Goal: Check status: Check status

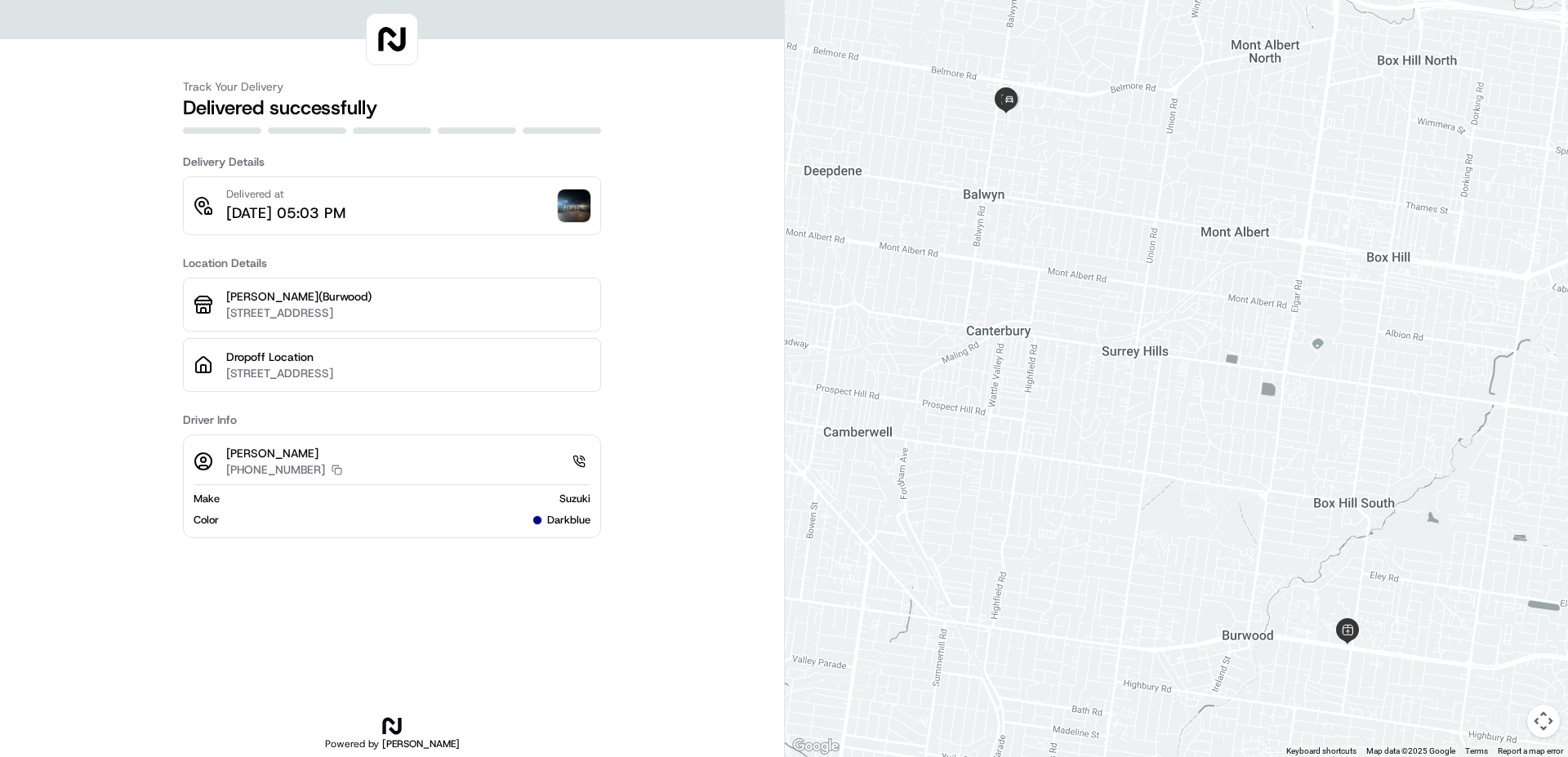
click at [627, 657] on div "Track Your Delivery Delivered successfully Delivery Details Delivered at [DATE]…" at bounding box center [391, 378] width 784 height 757
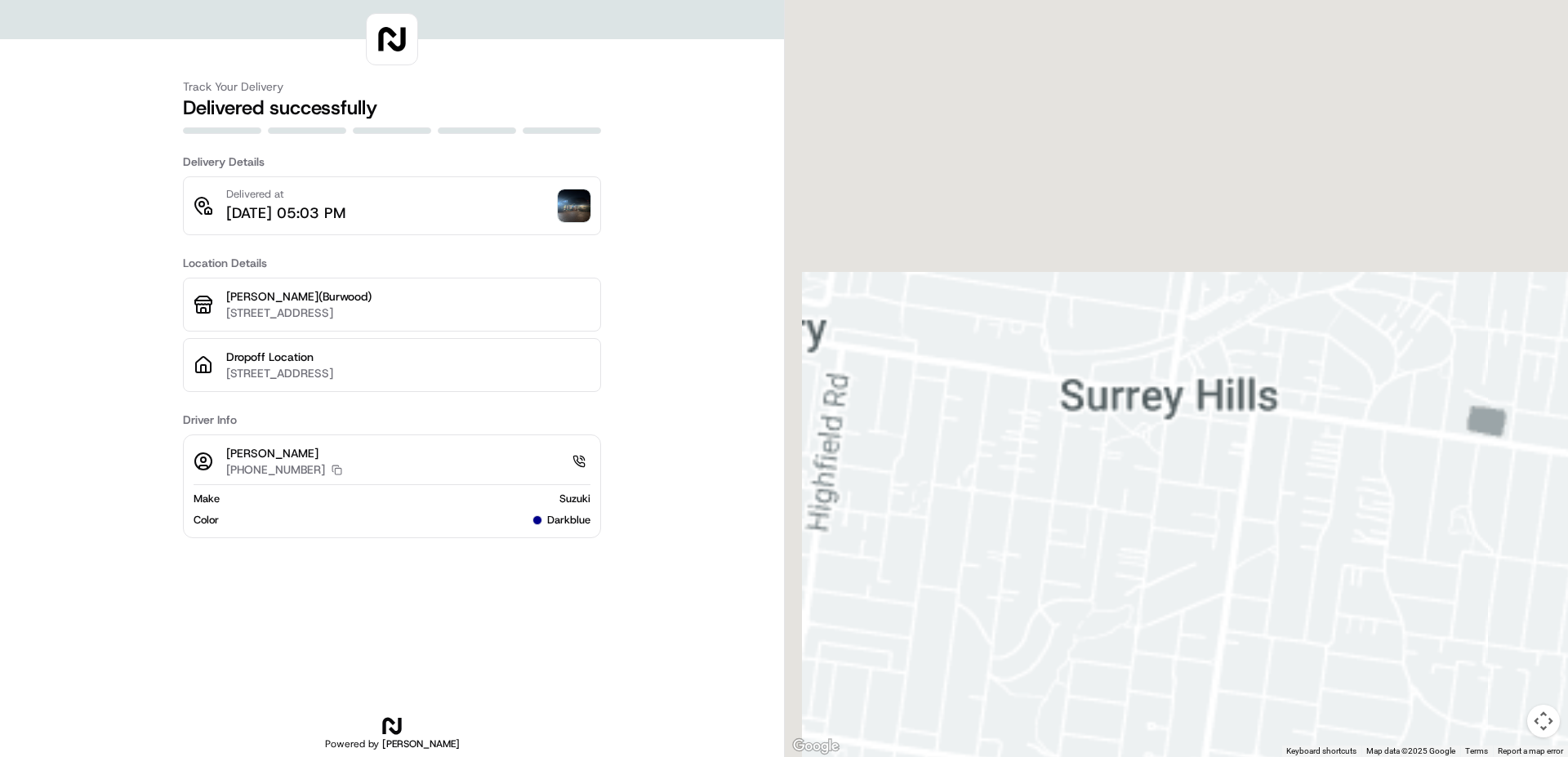
drag, startPoint x: 1003, startPoint y: 189, endPoint x: 1224, endPoint y: 702, distance: 558.6
click at [1240, 739] on div at bounding box center [1176, 378] width 783 height 757
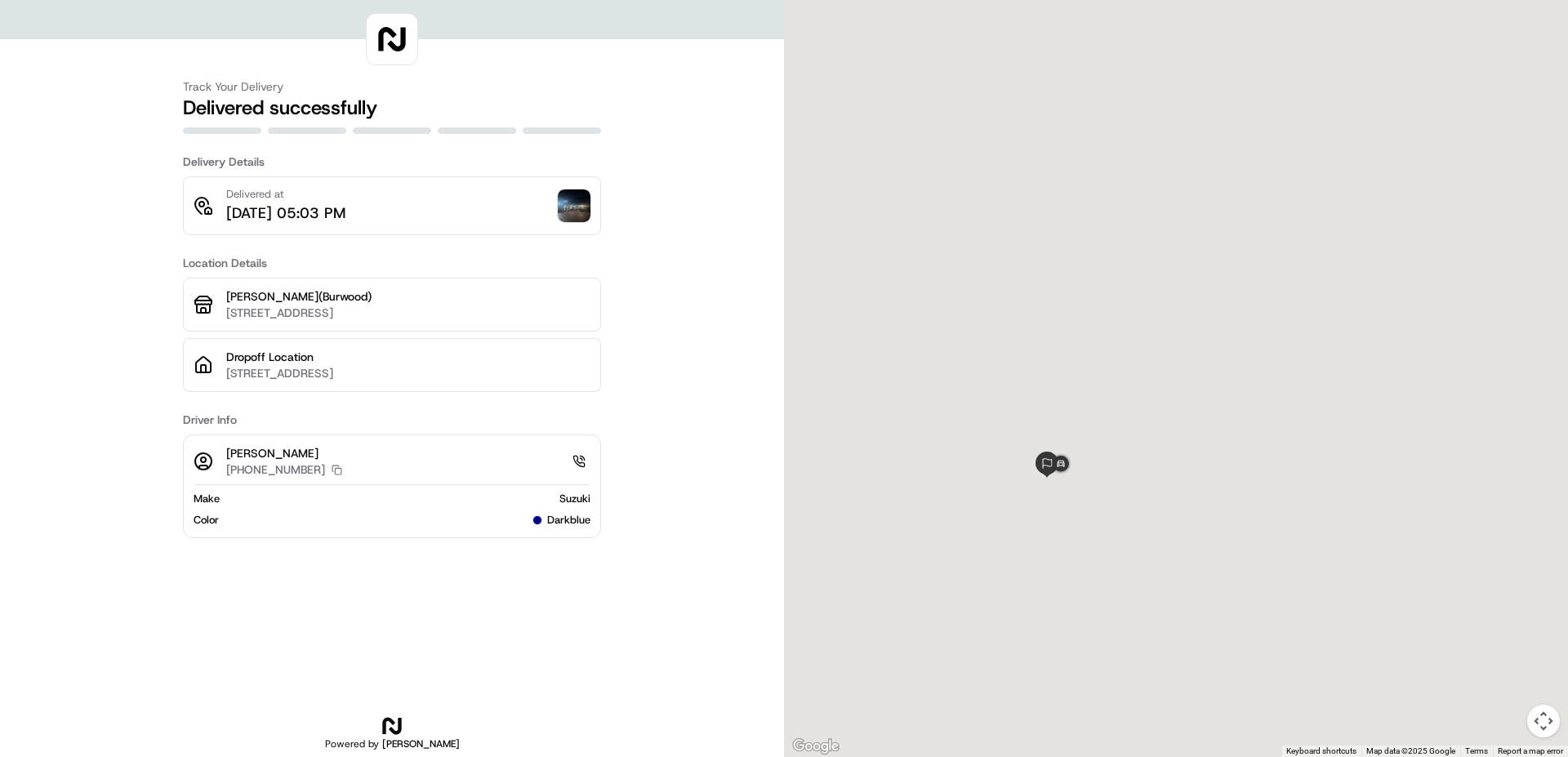
drag, startPoint x: 992, startPoint y: 320, endPoint x: 938, endPoint y: 231, distance: 104.1
click at [949, 234] on div at bounding box center [1176, 378] width 783 height 757
drag, startPoint x: 1000, startPoint y: 359, endPoint x: 1136, endPoint y: 678, distance: 346.8
click at [1131, 711] on div at bounding box center [1176, 378] width 783 height 757
drag, startPoint x: 959, startPoint y: 371, endPoint x: 752, endPoint y: 142, distance: 308.7
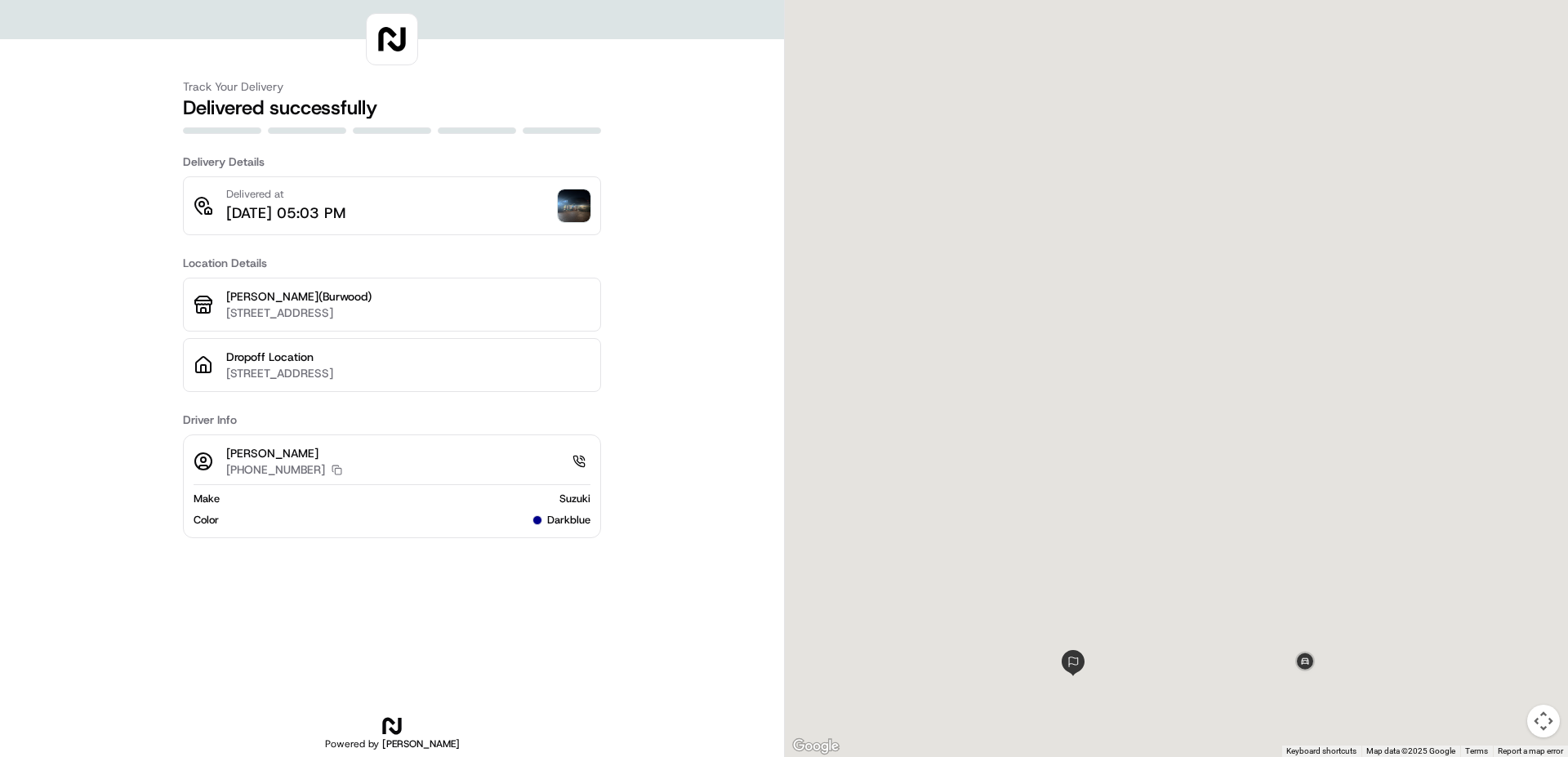
click at [784, 160] on div at bounding box center [1176, 378] width 783 height 757
drag, startPoint x: 227, startPoint y: 372, endPoint x: 474, endPoint y: 380, distance: 247.1
click at [474, 380] on p "[STREET_ADDRESS]" at bounding box center [408, 373] width 364 height 17
copy p "[STREET_ADDRESS]"
